Goal: Transaction & Acquisition: Purchase product/service

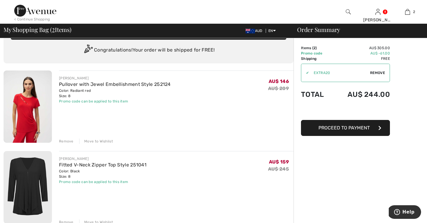
scroll to position [28, 0]
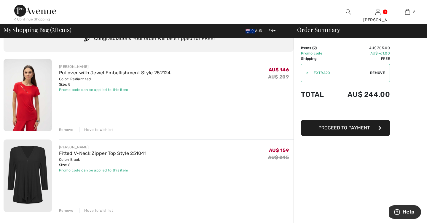
click at [69, 211] on div "Remove" at bounding box center [66, 210] width 15 height 5
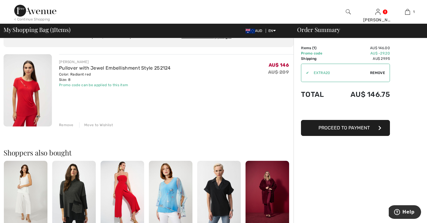
scroll to position [32, 0]
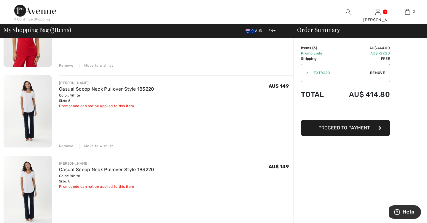
scroll to position [93, 0]
click at [66, 145] on div "Remove" at bounding box center [66, 145] width 15 height 5
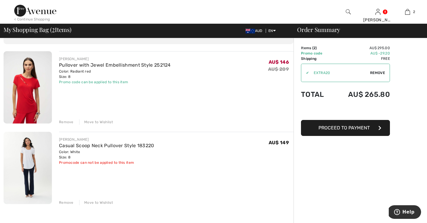
scroll to position [37, 0]
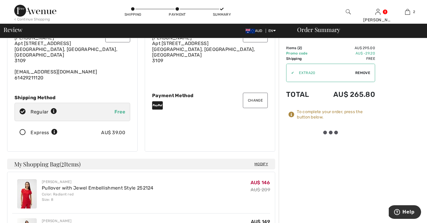
scroll to position [51, 0]
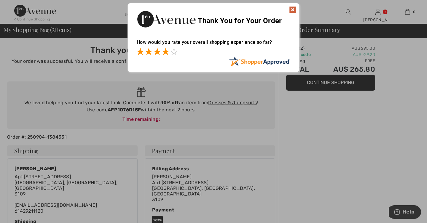
click at [166, 51] on span at bounding box center [165, 51] width 7 height 7
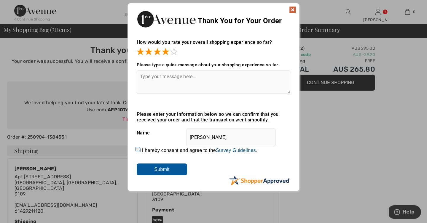
click at [142, 76] on textarea at bounding box center [214, 82] width 154 height 23
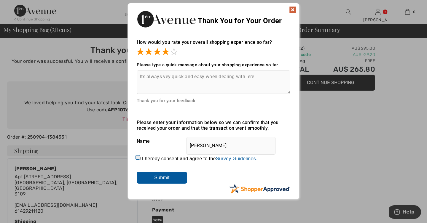
click at [247, 77] on textarea "Its always vey quick and easy when dealing with !ere" at bounding box center [214, 82] width 154 height 23
click at [262, 77] on textarea "Its always vey quick and easy when dealing with 1ere" at bounding box center [214, 82] width 154 height 23
type textarea "Its always vey quick and easy when dealing with 1ereAvenue."
click at [138, 158] on input "I hereby consent and agree to the By submitting a review, you grant permission …" at bounding box center [139, 159] width 4 height 4
checkbox input "true"
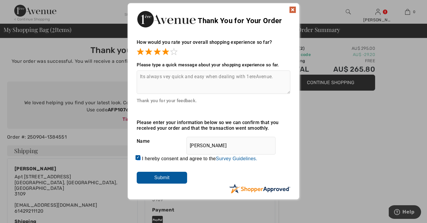
click at [162, 176] on input "Submit" at bounding box center [162, 178] width 50 height 12
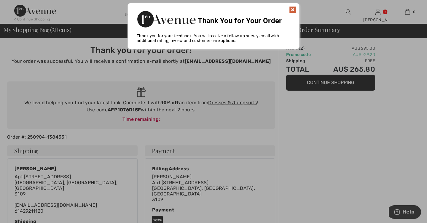
click at [293, 10] on img at bounding box center [292, 9] width 7 height 7
